Goal: Task Accomplishment & Management: Complete application form

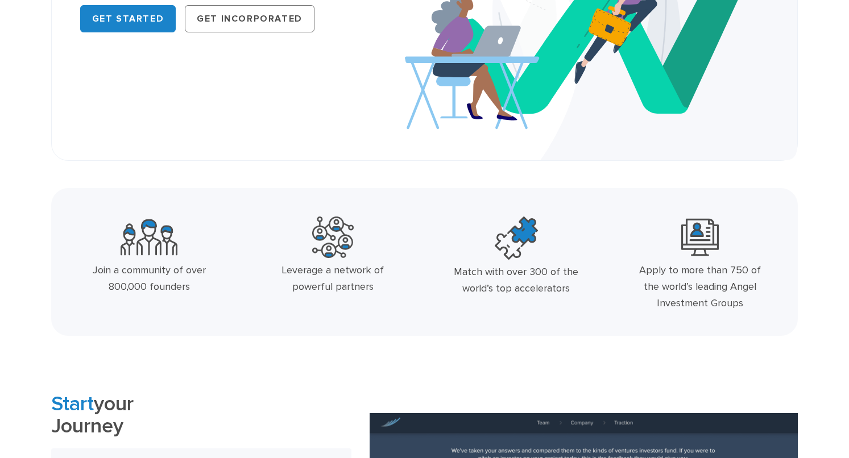
scroll to position [48, 0]
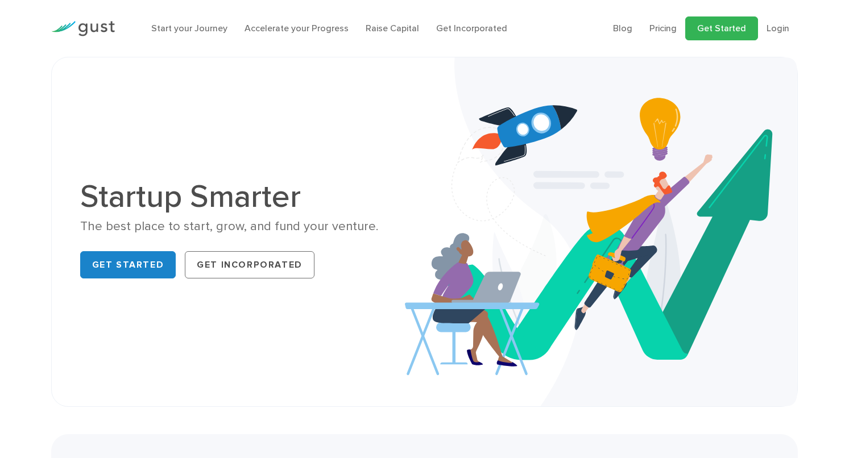
click at [739, 24] on link "Get Started" at bounding box center [721, 28] width 73 height 24
